Goal: Transaction & Acquisition: Purchase product/service

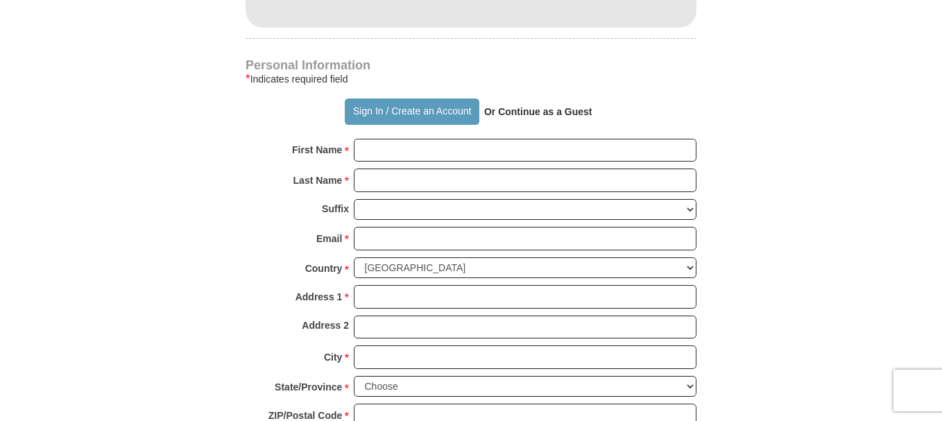
scroll to position [971, 0]
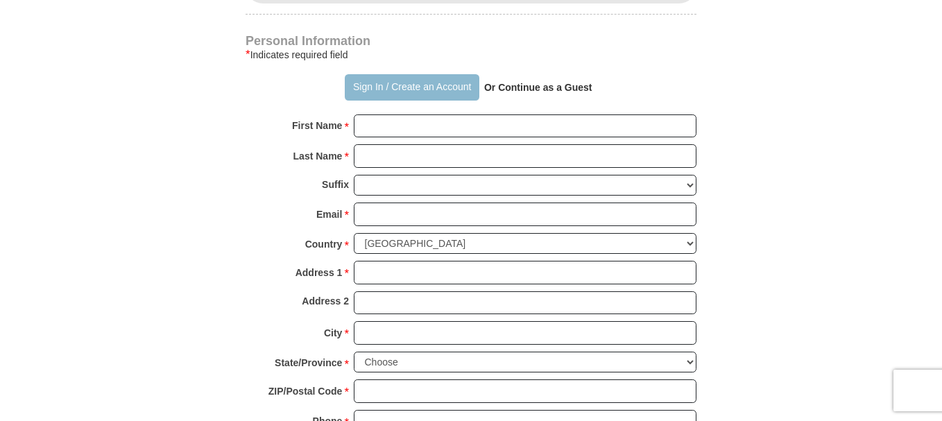
click at [380, 74] on button "Sign In / Create an Account" at bounding box center [412, 87] width 134 height 26
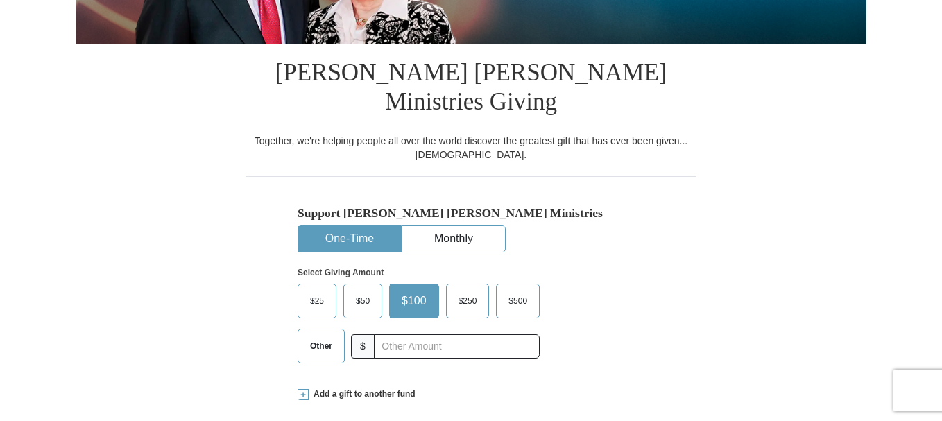
select select "MD"
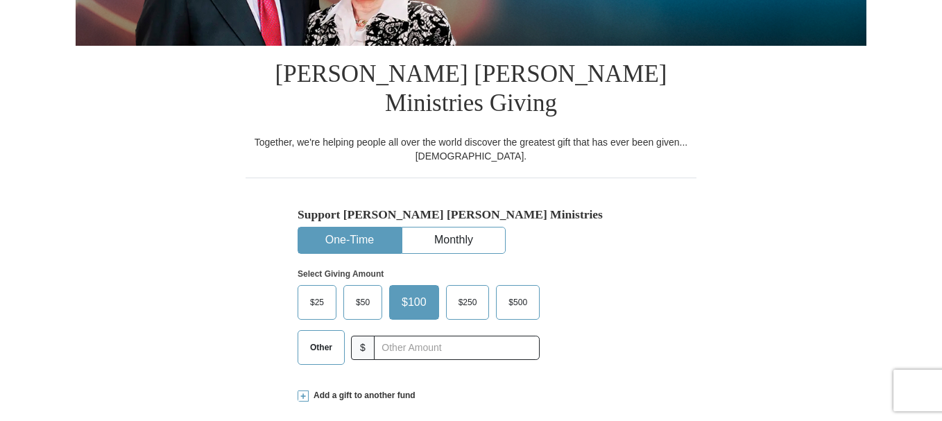
scroll to position [277, 0]
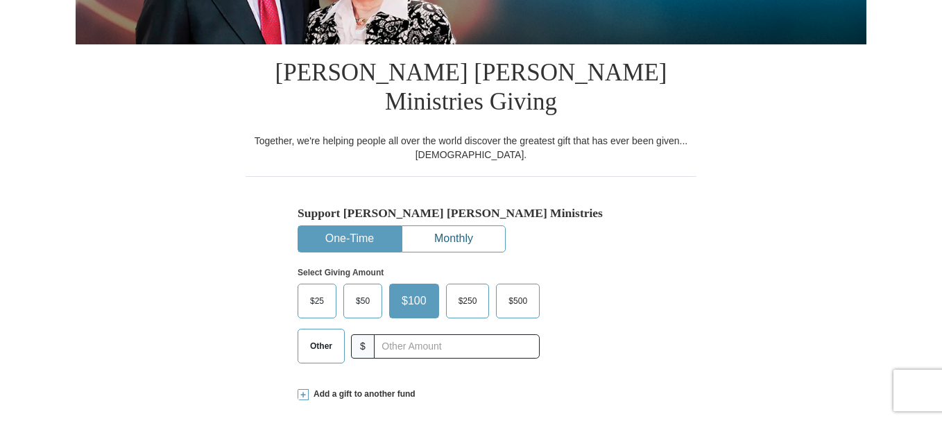
click at [471, 226] on button "Monthly" at bounding box center [453, 239] width 103 height 26
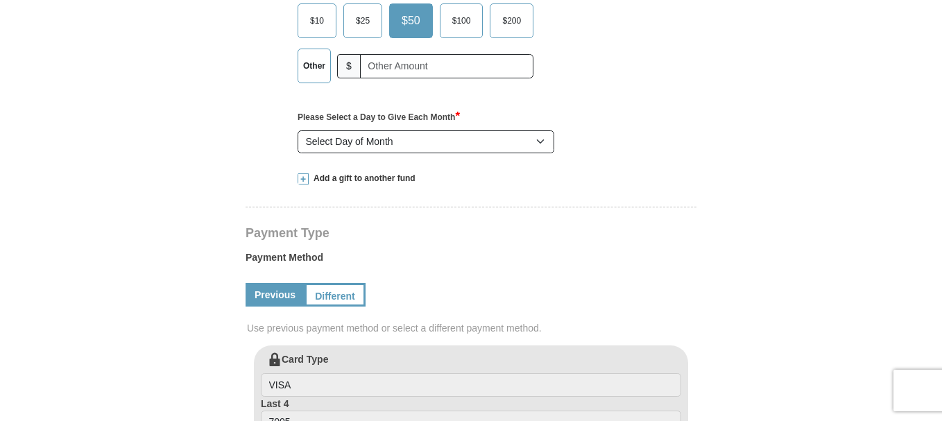
scroll to position [555, 0]
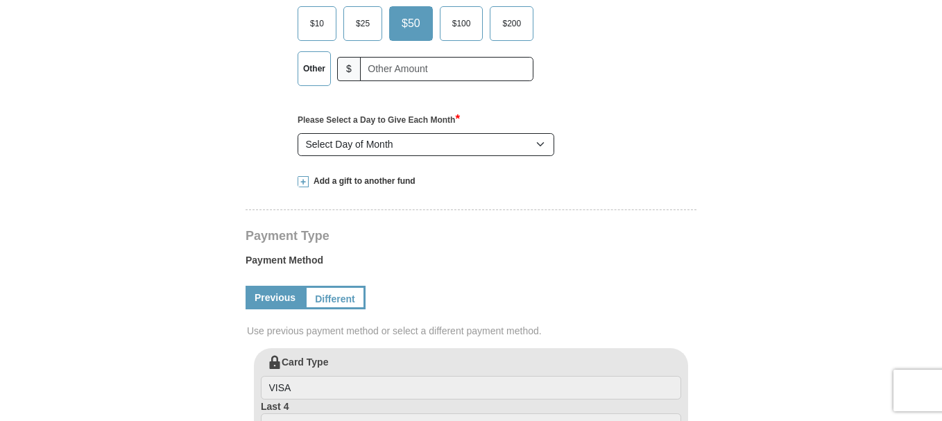
click at [277, 286] on link "Previous" at bounding box center [275, 298] width 59 height 24
click at [268, 286] on link "Previous" at bounding box center [275, 298] width 59 height 24
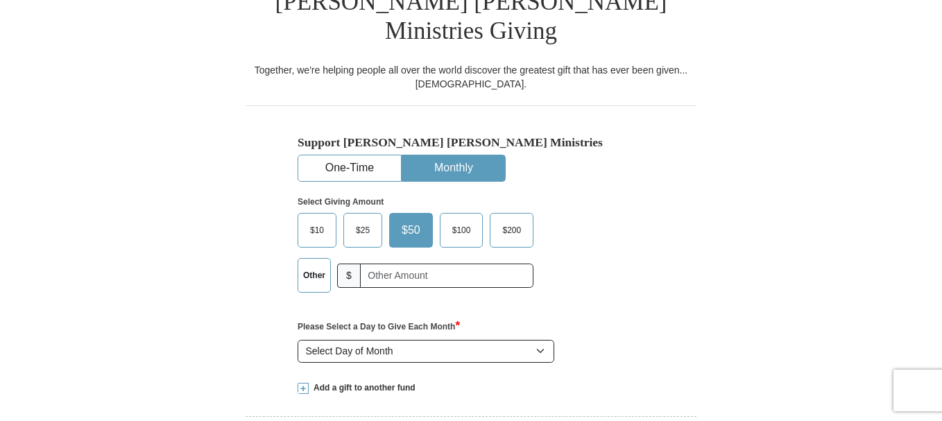
scroll to position [347, 0]
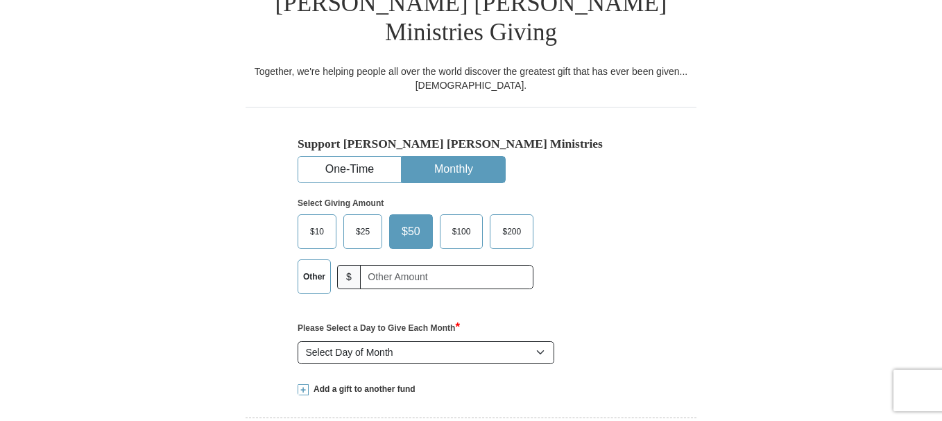
click at [311, 221] on span "$10" at bounding box center [317, 231] width 28 height 21
click at [0, 0] on input "$10" at bounding box center [0, 0] width 0 height 0
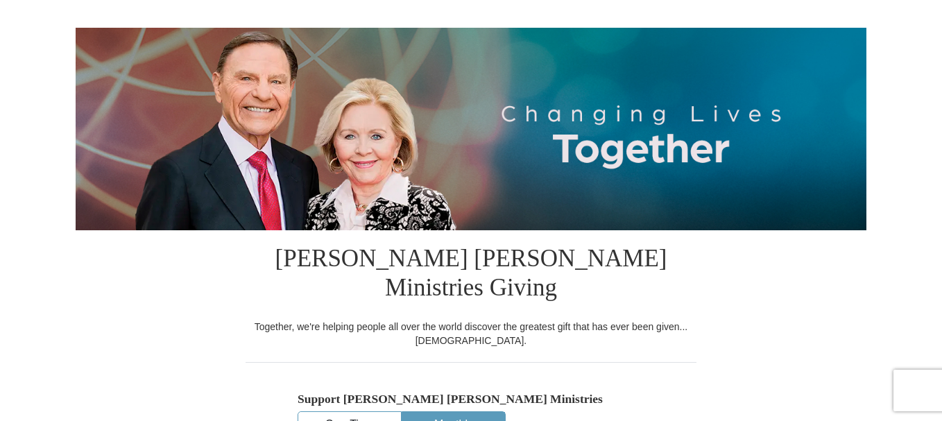
scroll to position [0, 0]
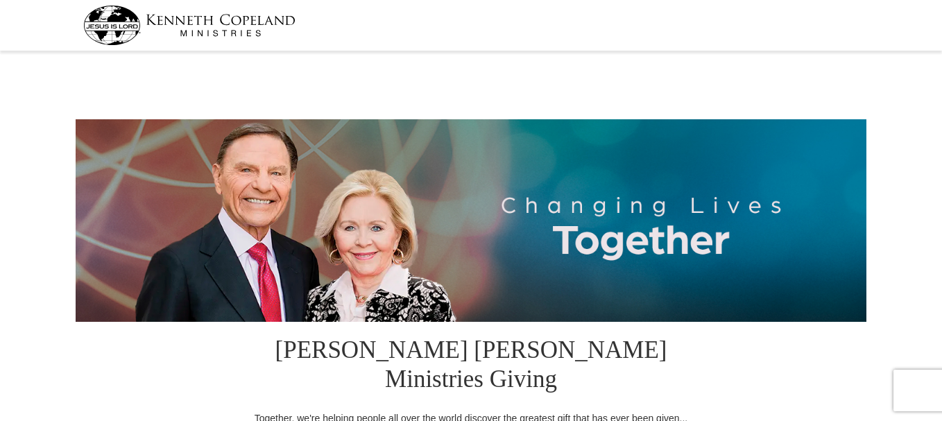
click at [130, 26] on img at bounding box center [189, 26] width 212 height 40
